Goal: Transaction & Acquisition: Purchase product/service

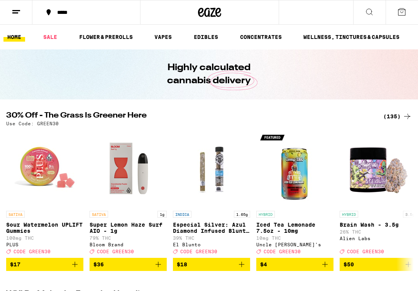
click at [393, 117] on div "(135)" at bounding box center [397, 116] width 29 height 9
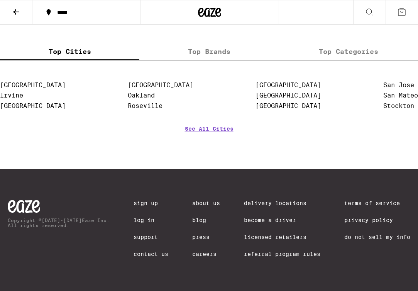
scroll to position [6870, 0]
